Goal: Book appointment/travel/reservation

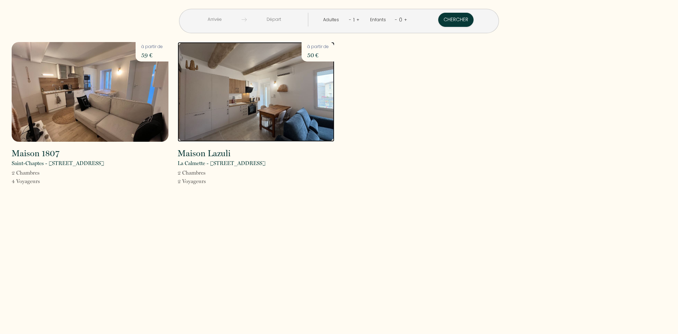
click at [257, 107] on img at bounding box center [256, 92] width 157 height 100
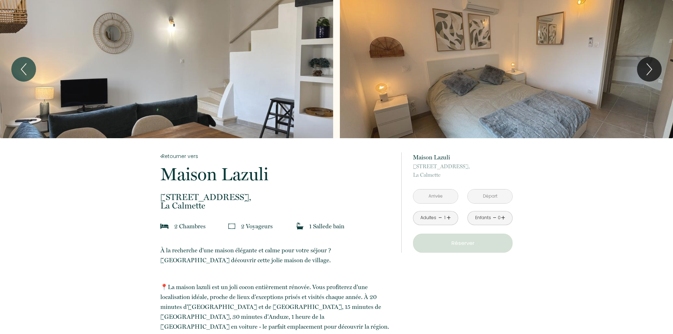
click at [447, 195] on input "text" at bounding box center [435, 196] width 45 height 14
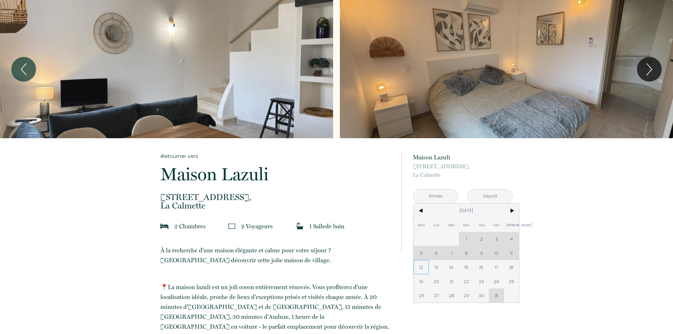
click at [426, 266] on span "12" at bounding box center [421, 267] width 15 height 14
type input "Dim 12 Oct 2025"
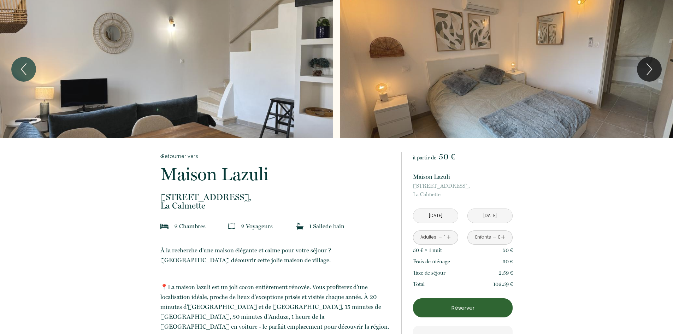
click at [497, 215] on input "Lun 13 Oct 2025" at bounding box center [490, 216] width 45 height 14
click at [493, 215] on input "Lun 13 Oct 2025" at bounding box center [490, 216] width 45 height 14
click at [490, 215] on input "Lun 13 Oct 2025" at bounding box center [490, 216] width 45 height 14
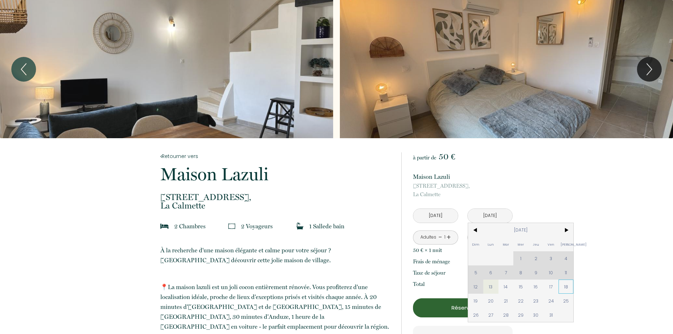
click at [567, 287] on span "18" at bounding box center [566, 286] width 15 height 14
type input "Sam 18 Oct 2025"
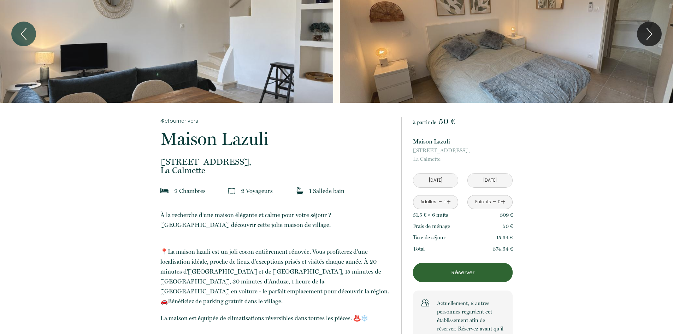
drag, startPoint x: 480, startPoint y: 249, endPoint x: 539, endPoint y: 249, distance: 58.7
drag, startPoint x: 464, startPoint y: 246, endPoint x: 392, endPoint y: 246, distance: 72.8
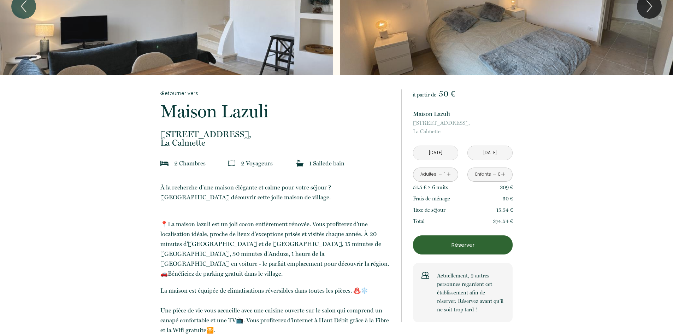
scroll to position [71, 0]
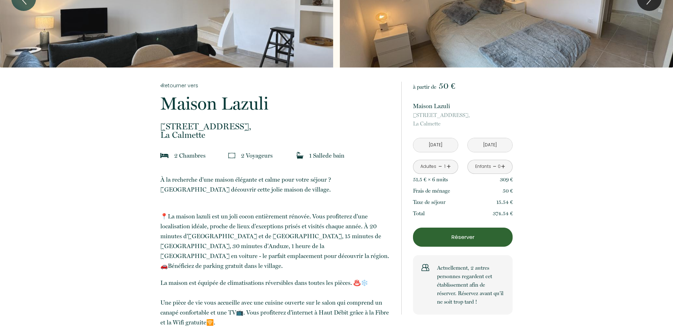
click at [449, 164] on link "+" at bounding box center [449, 166] width 4 height 11
drag, startPoint x: 496, startPoint y: 181, endPoint x: 520, endPoint y: 210, distance: 38.4
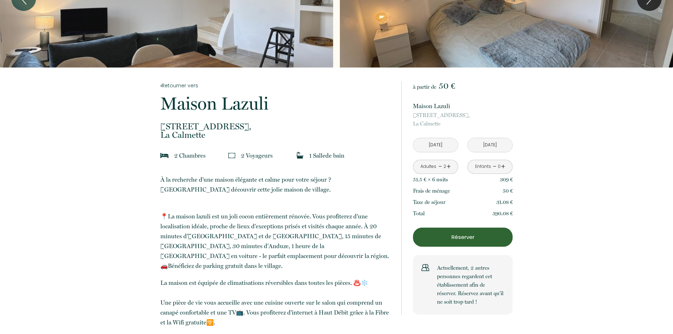
drag, startPoint x: 495, startPoint y: 213, endPoint x: 526, endPoint y: 211, distance: 30.8
drag, startPoint x: 417, startPoint y: 181, endPoint x: 462, endPoint y: 182, distance: 45.3
click at [462, 182] on div "51.5 € × 6 nuit s 309 €" at bounding box center [463, 179] width 100 height 11
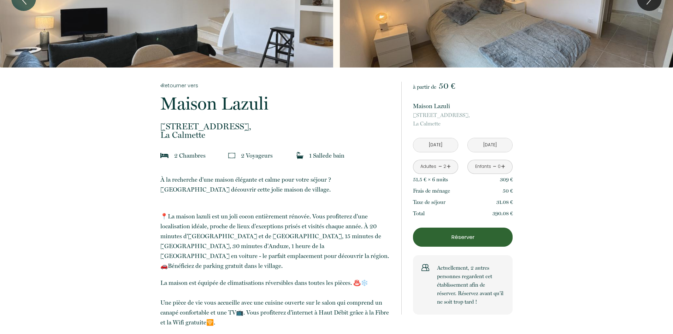
click at [462, 182] on div "51.5 € × 6 nuit s 309 €" at bounding box center [463, 179] width 100 height 11
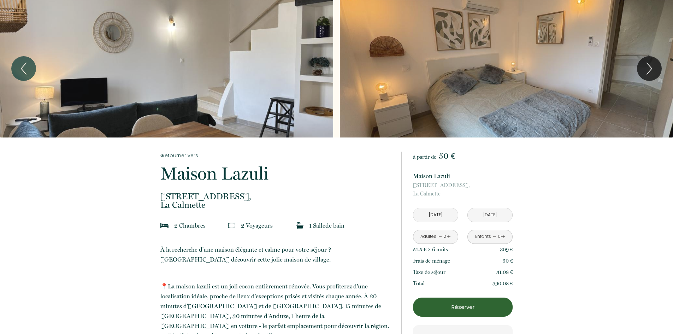
scroll to position [0, 0]
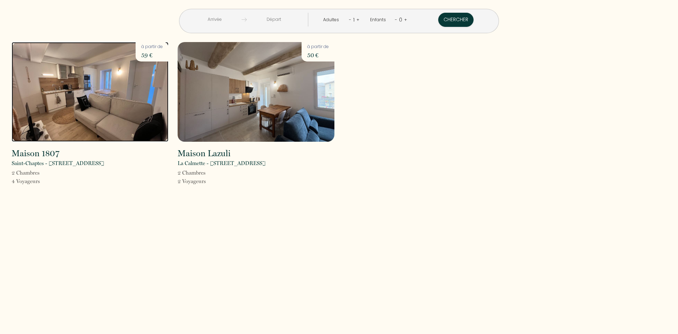
click at [101, 110] on img at bounding box center [90, 92] width 157 height 100
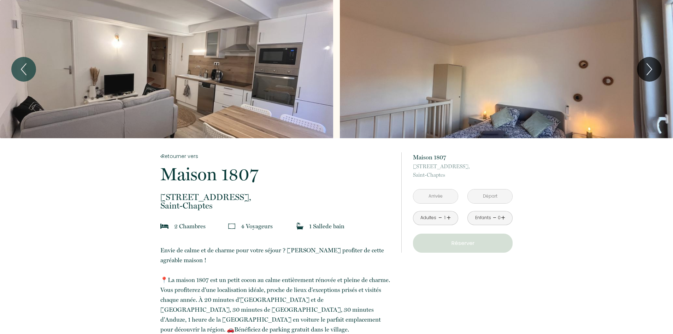
click at [441, 196] on input "text" at bounding box center [435, 196] width 45 height 14
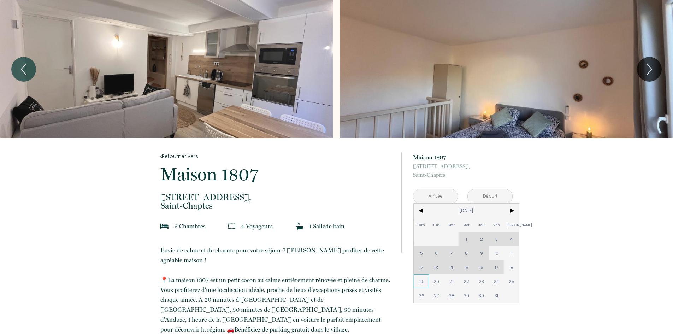
click at [424, 282] on span "19" at bounding box center [421, 281] width 15 height 14
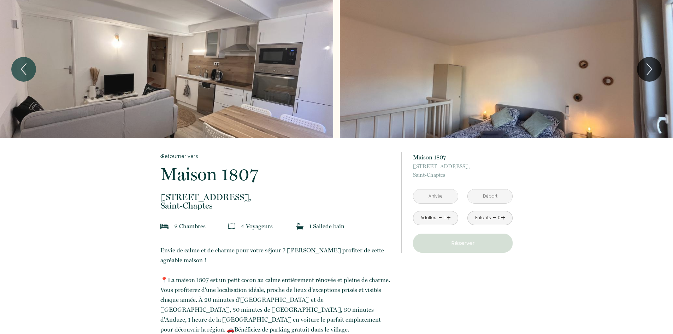
type input "Dim 19 Oct 2025"
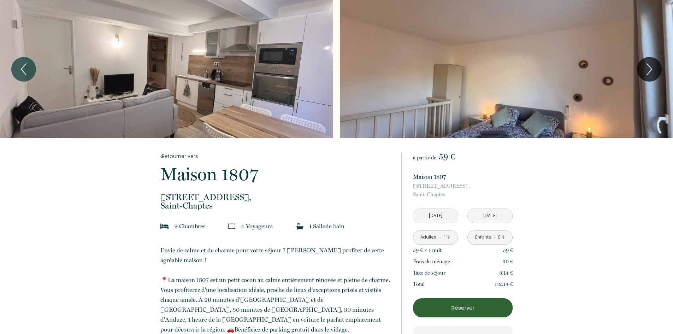
click at [489, 217] on input "Lun 20 Oct 2025" at bounding box center [490, 216] width 45 height 14
click at [499, 217] on input "Lun 20 Oct 2025" at bounding box center [490, 216] width 45 height 14
click at [488, 217] on input "Lun 20 Oct 2025" at bounding box center [490, 216] width 45 height 14
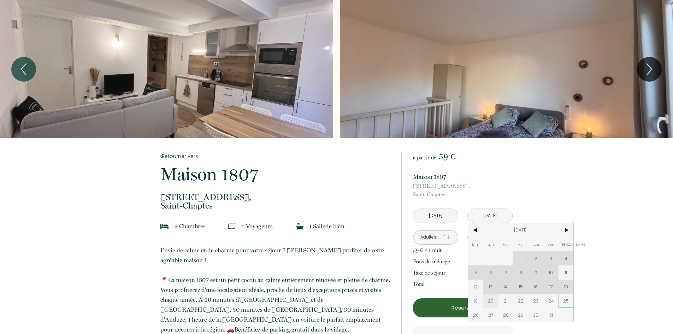
click at [569, 303] on span "25" at bounding box center [566, 301] width 15 height 14
type input "Sam 25 Oct 2025"
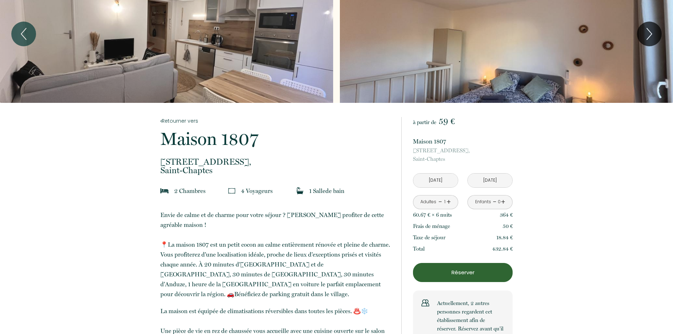
click at [451, 202] on div "Adultes - 1 +" at bounding box center [435, 202] width 45 height 14
click at [448, 202] on link "+" at bounding box center [449, 201] width 4 height 11
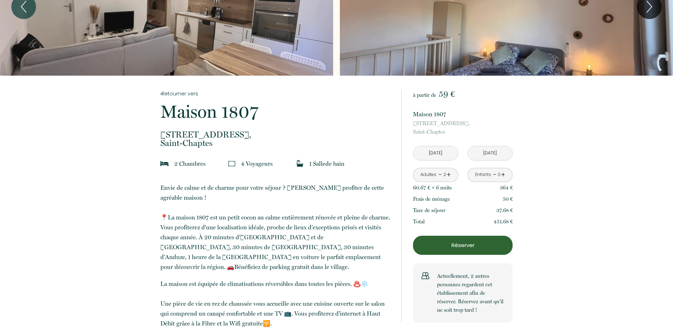
scroll to position [71, 0]
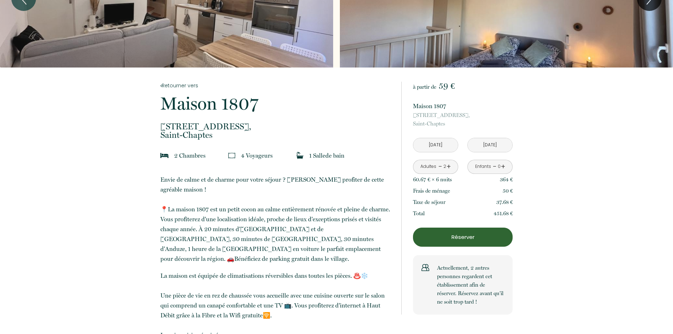
drag, startPoint x: 413, startPoint y: 180, endPoint x: 427, endPoint y: 180, distance: 13.8
click at [427, 180] on p "60.67 € × 6 nuit s" at bounding box center [432, 179] width 39 height 8
click at [450, 166] on link "+" at bounding box center [449, 166] width 4 height 11
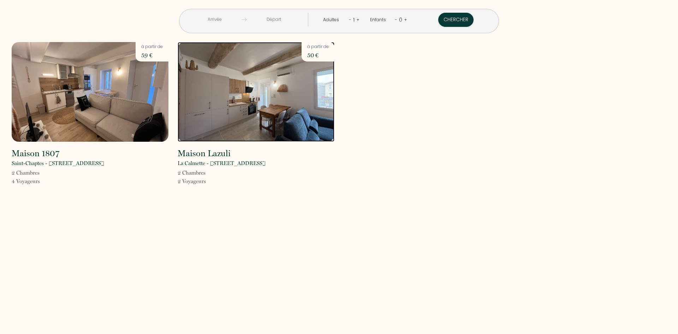
click at [265, 105] on img at bounding box center [256, 92] width 157 height 100
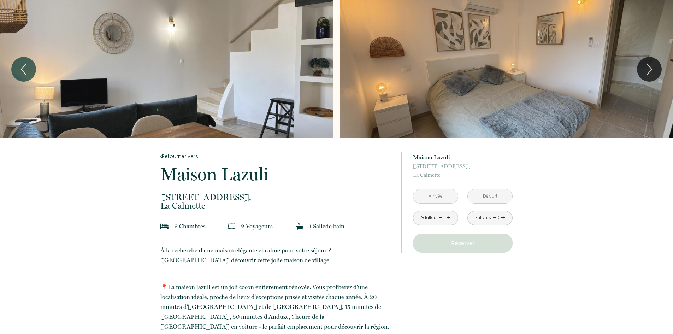
scroll to position [292, 0]
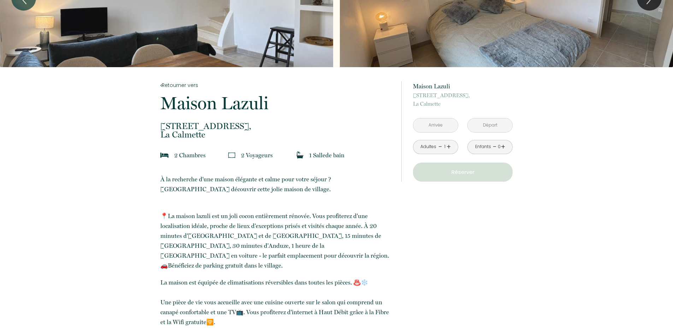
scroll to position [0, 0]
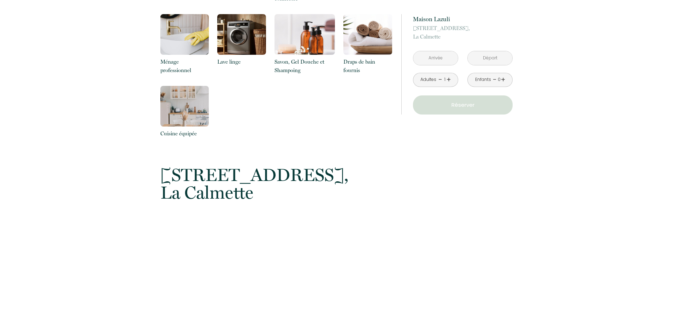
scroll to position [1029, 0]
